Goal: Task Accomplishment & Management: Manage account settings

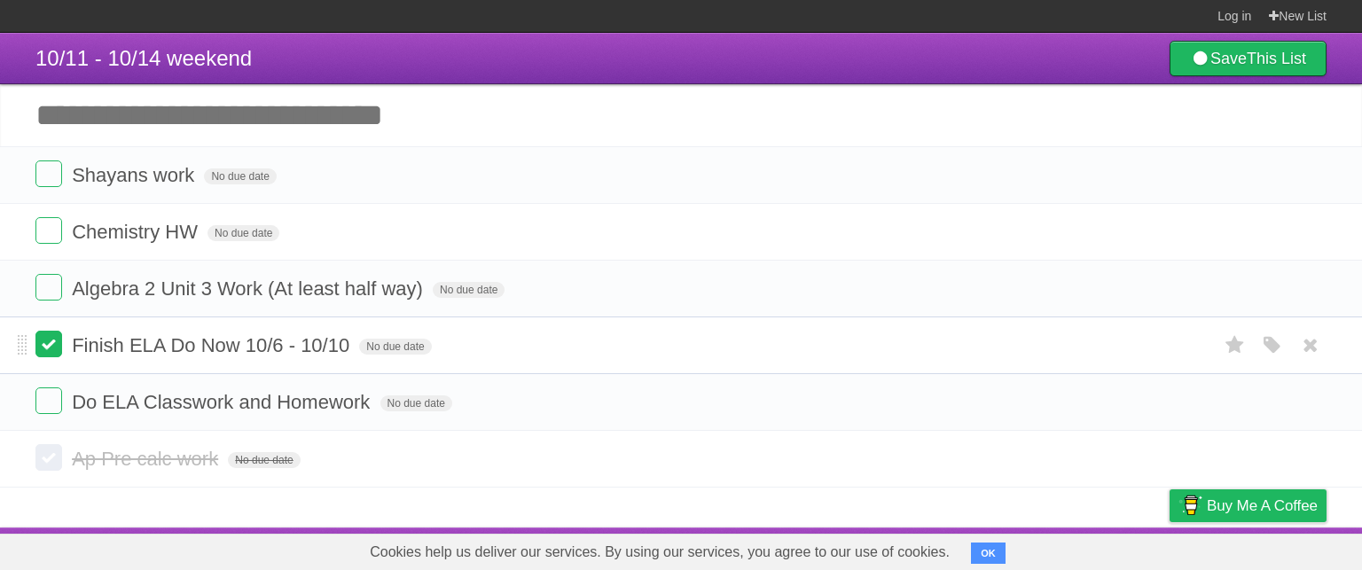
click at [53, 351] on label at bounding box center [48, 344] width 27 height 27
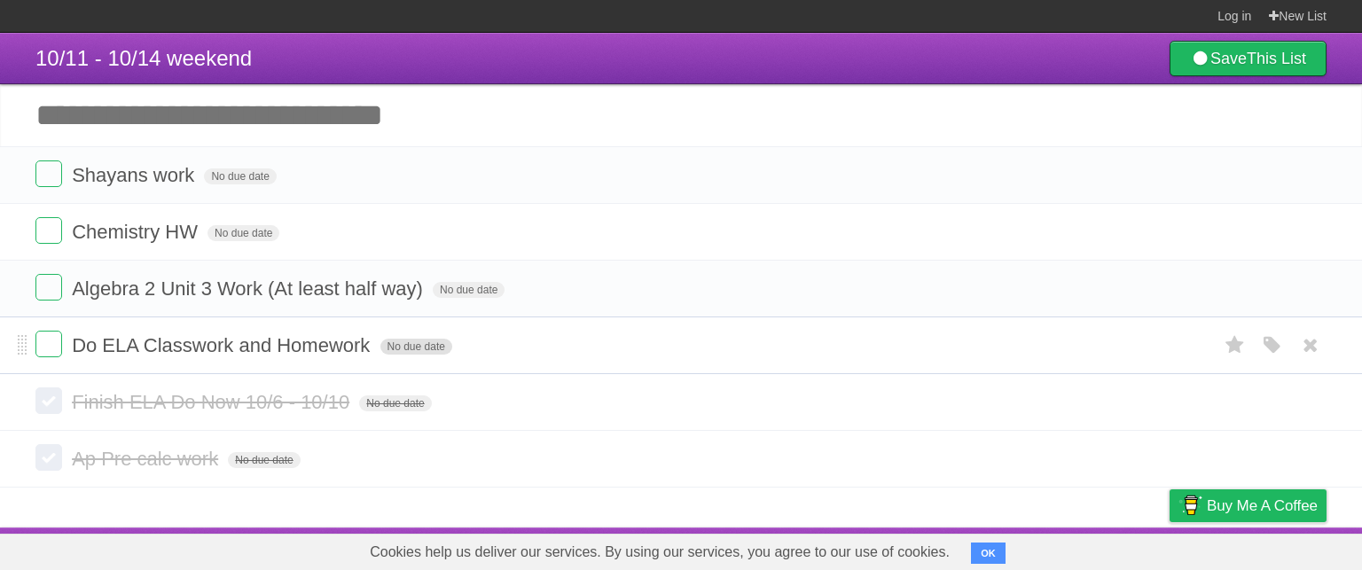
click at [408, 345] on span "No due date" at bounding box center [417, 347] width 72 height 16
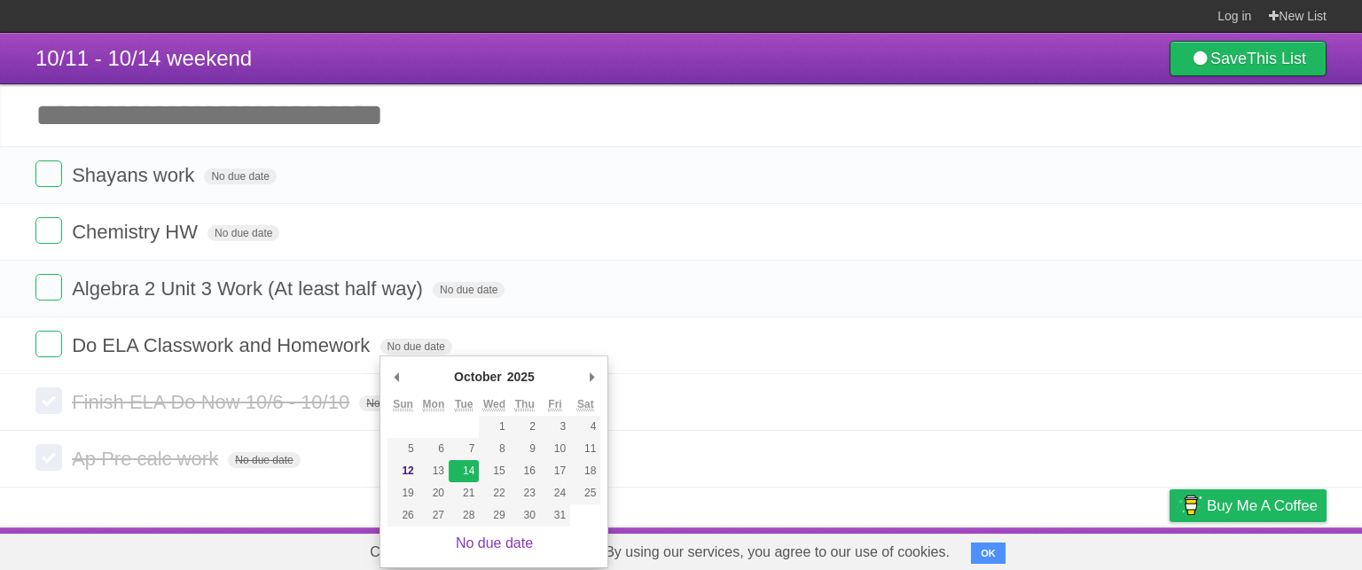
type span "[DATE]"
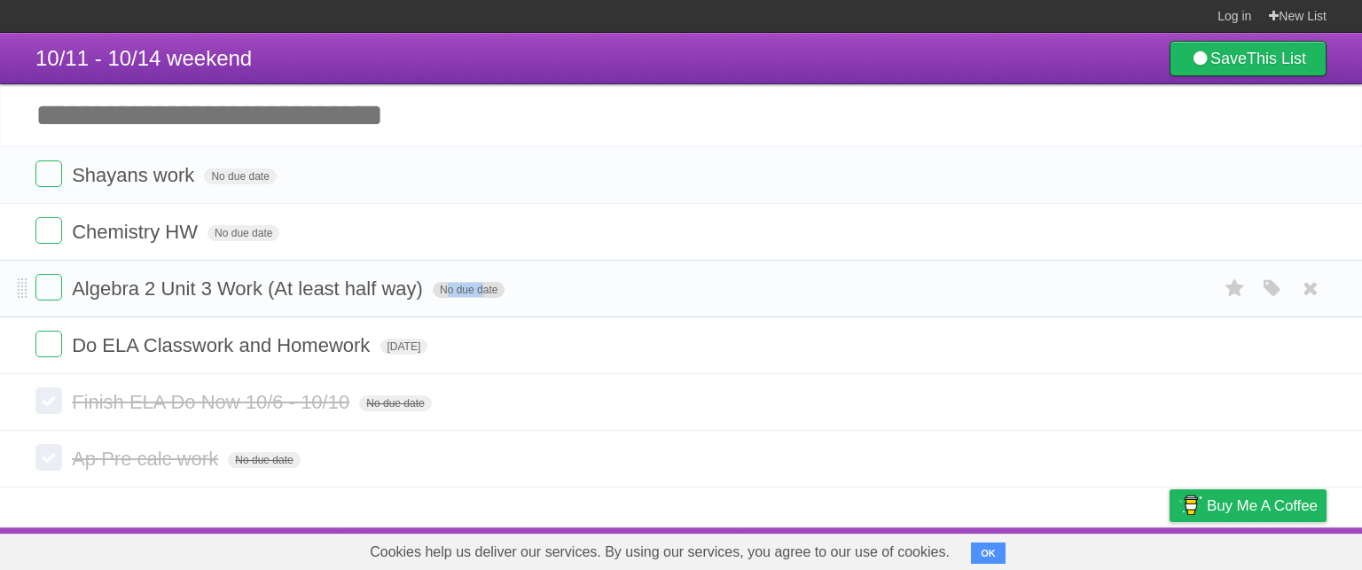
click at [477, 287] on form "Algebra 2 Unit 3 Work (At least half way) No due date White Red Blue Green Purp…" at bounding box center [681, 288] width 1292 height 29
click at [479, 287] on span "No due date" at bounding box center [469, 290] width 72 height 16
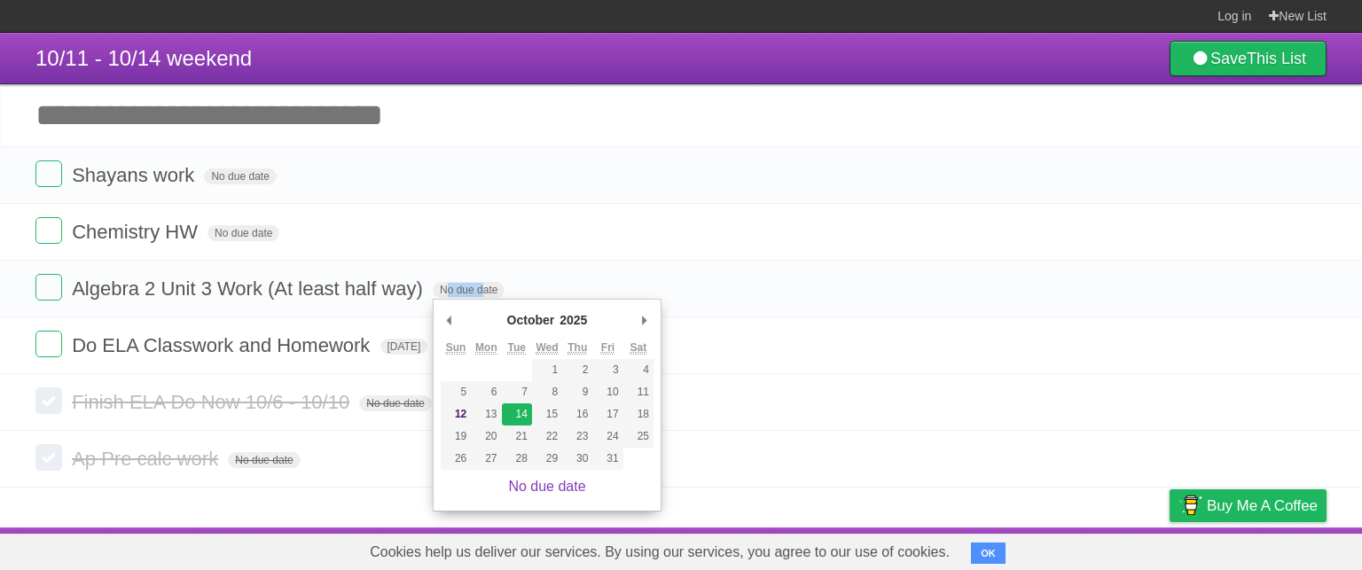
type span "[DATE]"
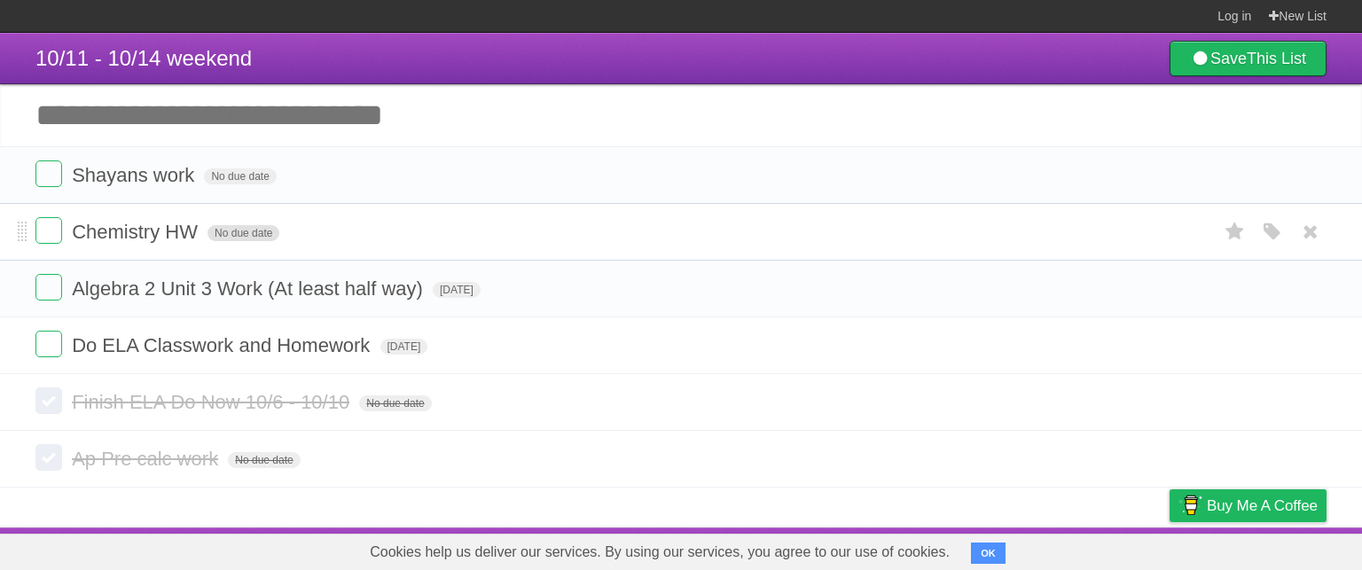
click at [259, 230] on span "No due date" at bounding box center [244, 233] width 72 height 16
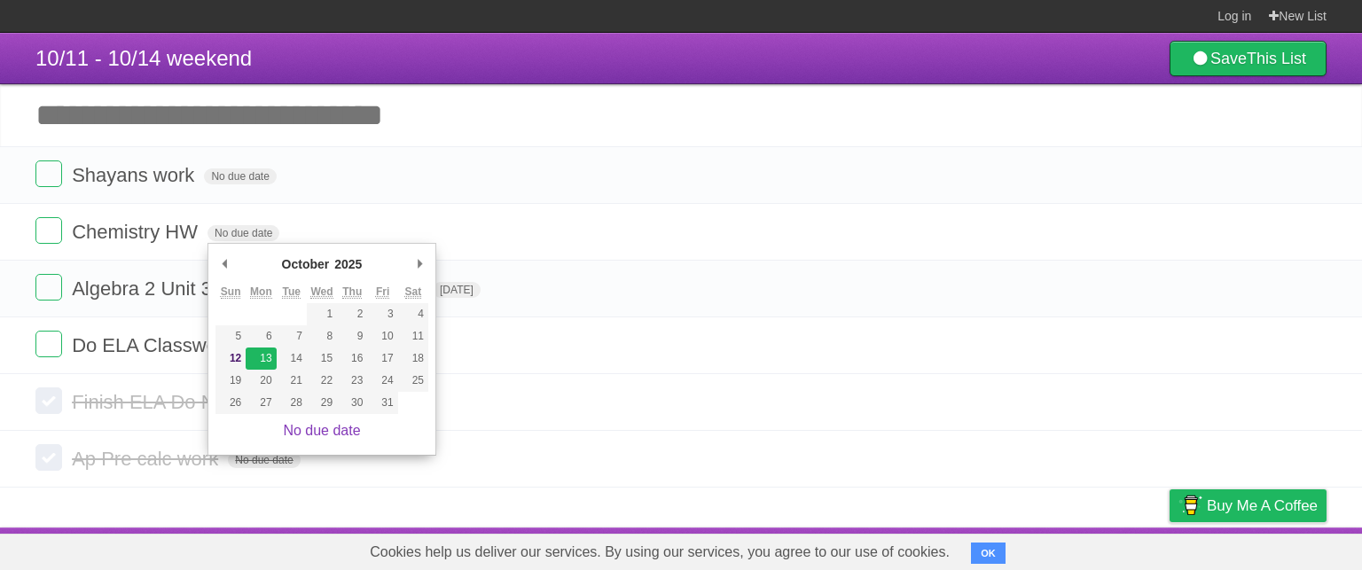
type span "[DATE]"
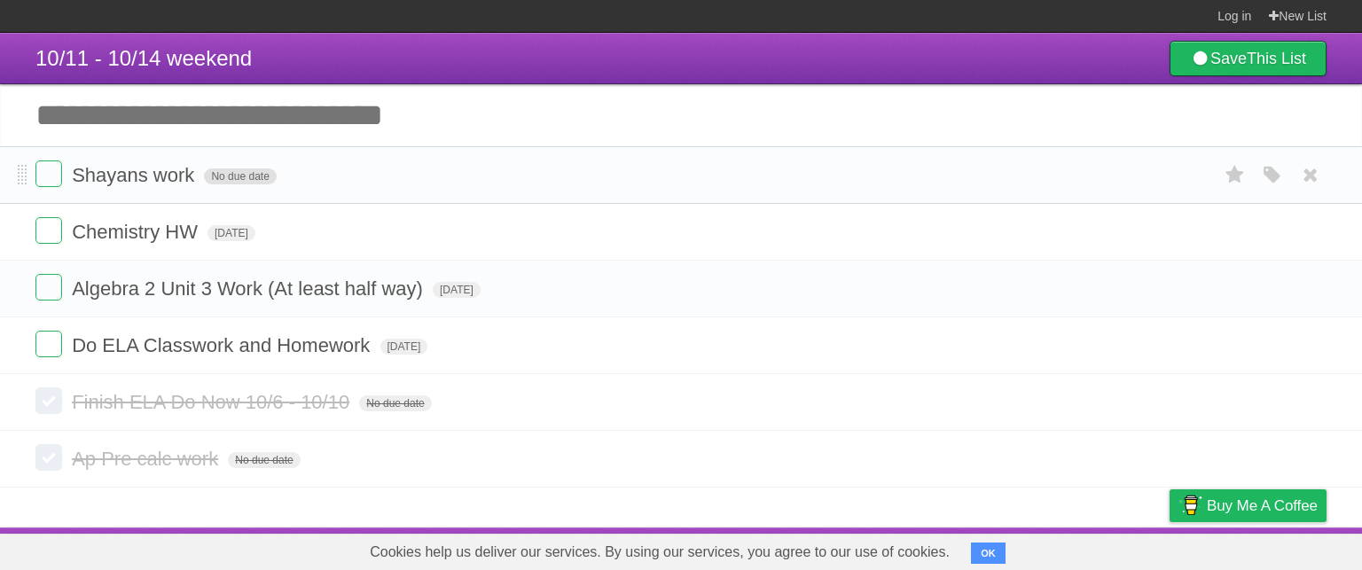
click at [262, 174] on span "No due date" at bounding box center [240, 177] width 72 height 16
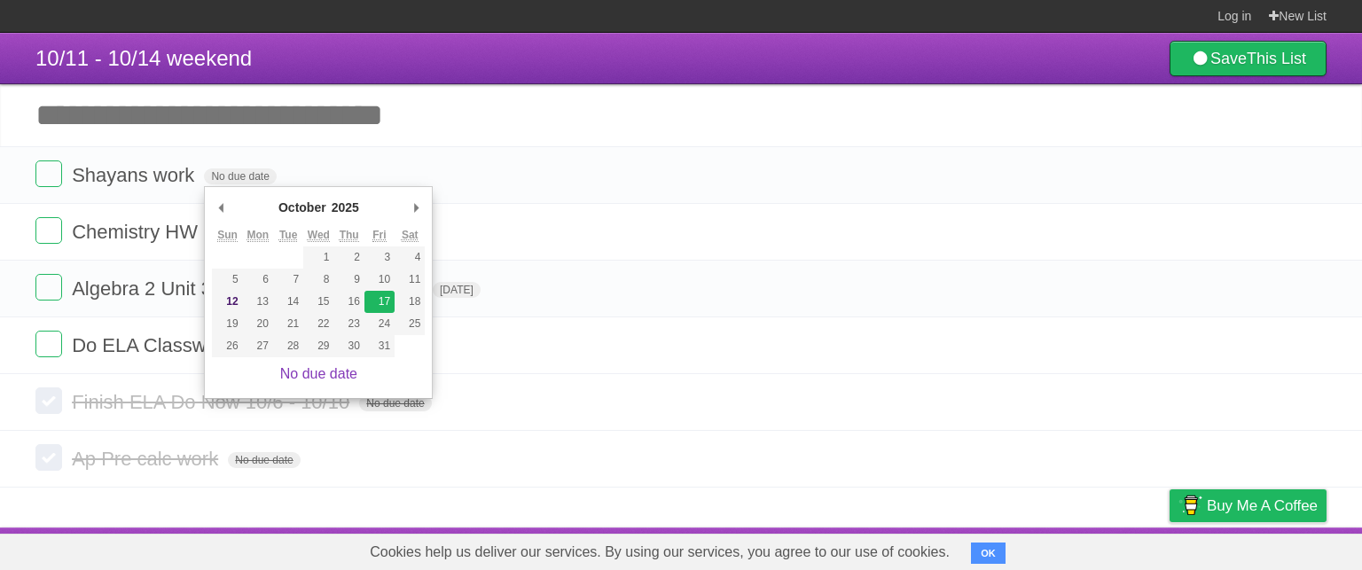
type span "[DATE]"
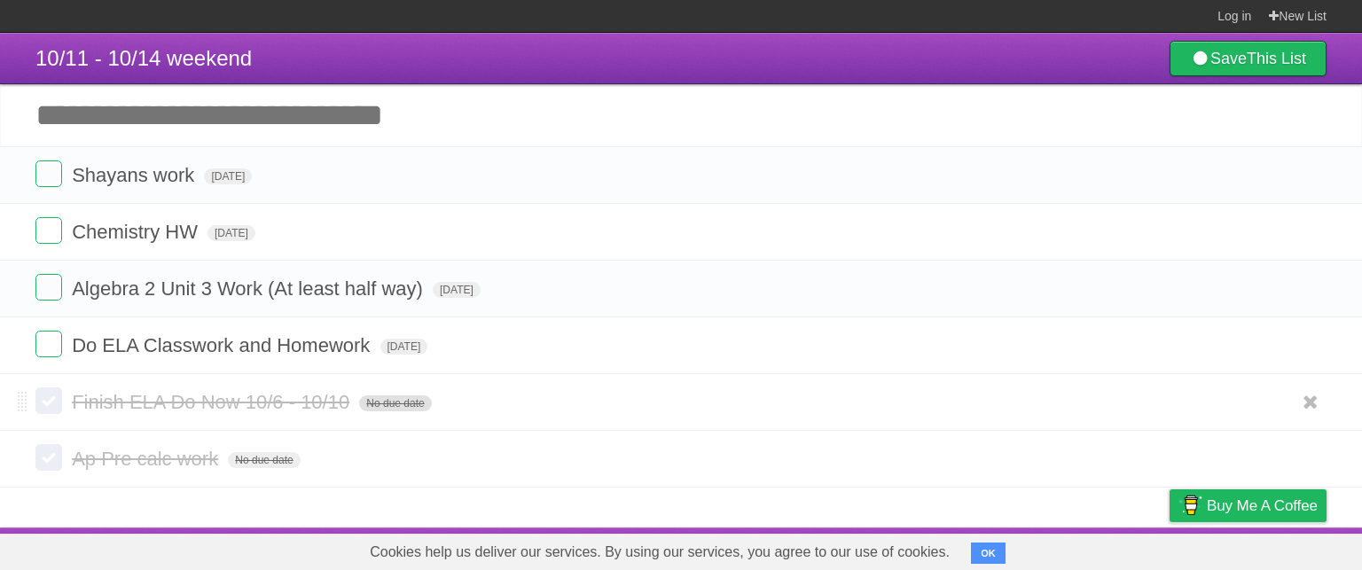
click at [413, 399] on span "No due date" at bounding box center [395, 404] width 72 height 16
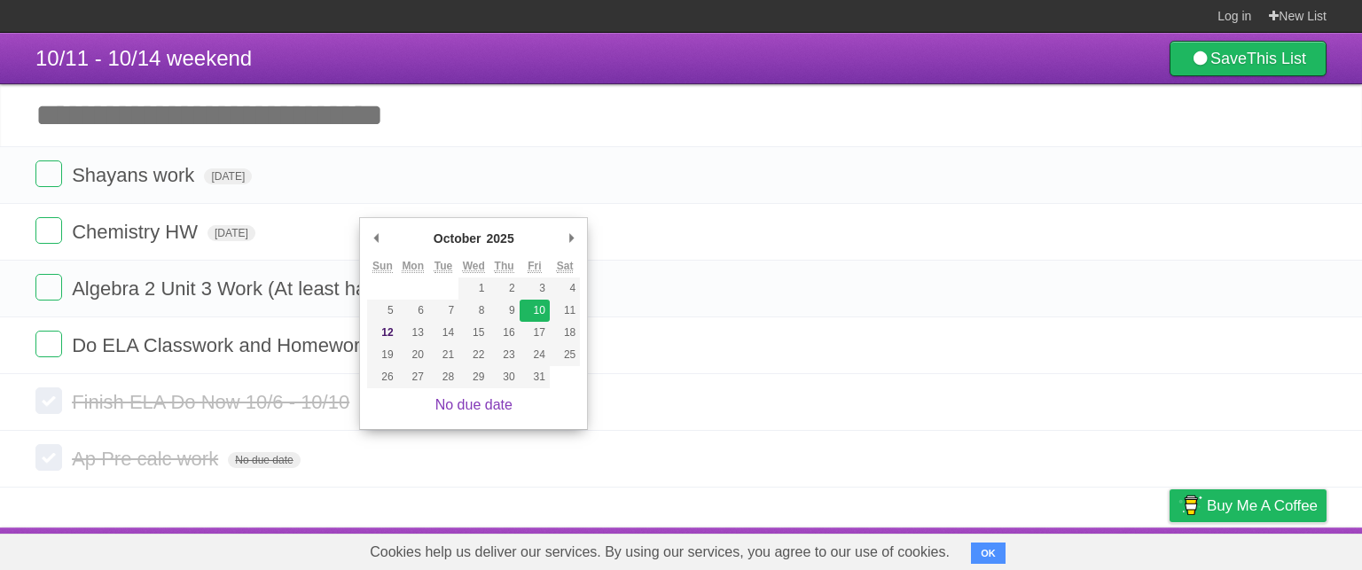
type span "[DATE]"
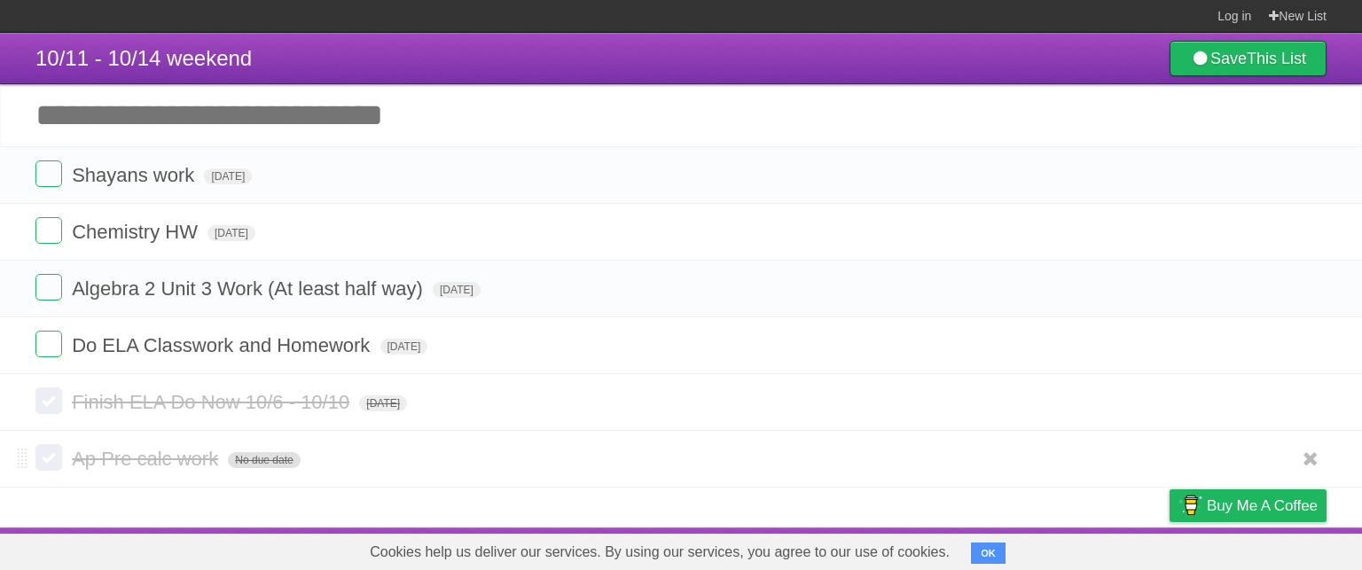
click at [245, 465] on span "No due date" at bounding box center [264, 460] width 72 height 16
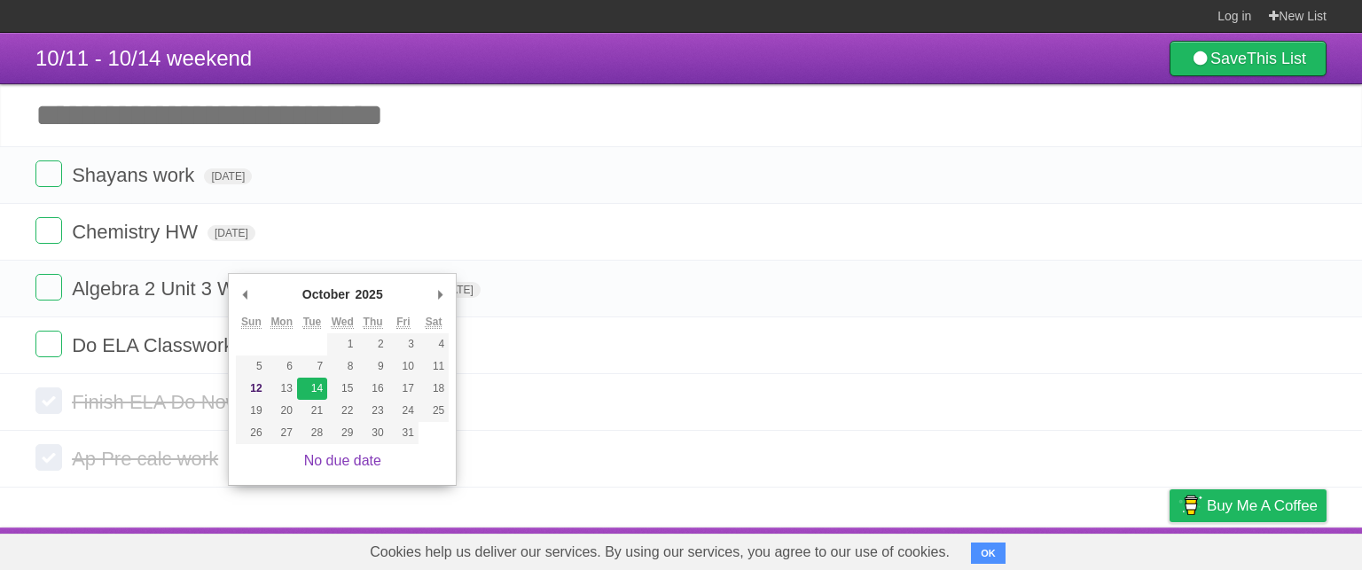
type span "[DATE]"
